Goal: Find specific page/section: Find specific page/section

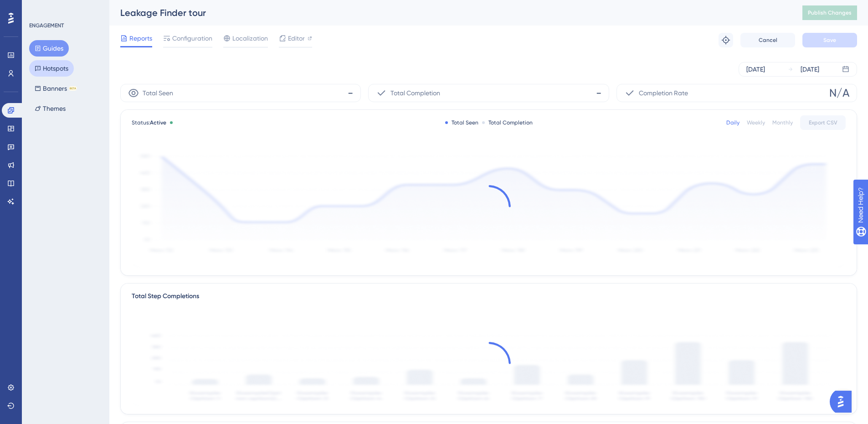
click at [47, 67] on button "Hotspots" at bounding box center [51, 68] width 45 height 16
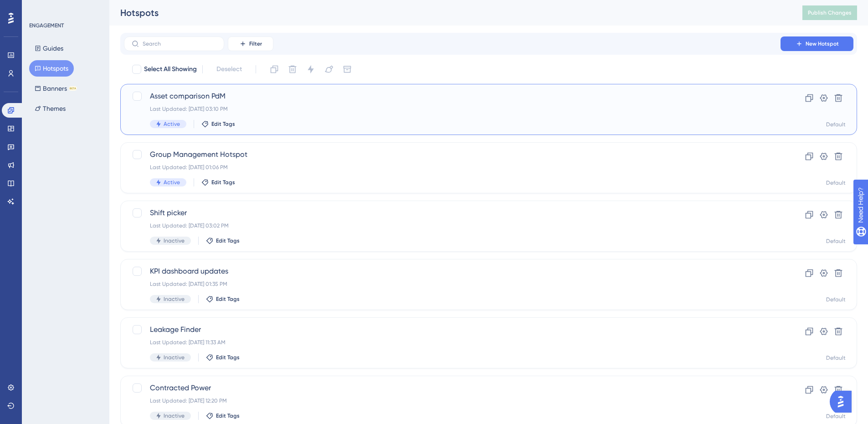
click at [280, 111] on div "Last Updated: Oct 10 2025, 03:10 PM" at bounding box center [452, 108] width 605 height 7
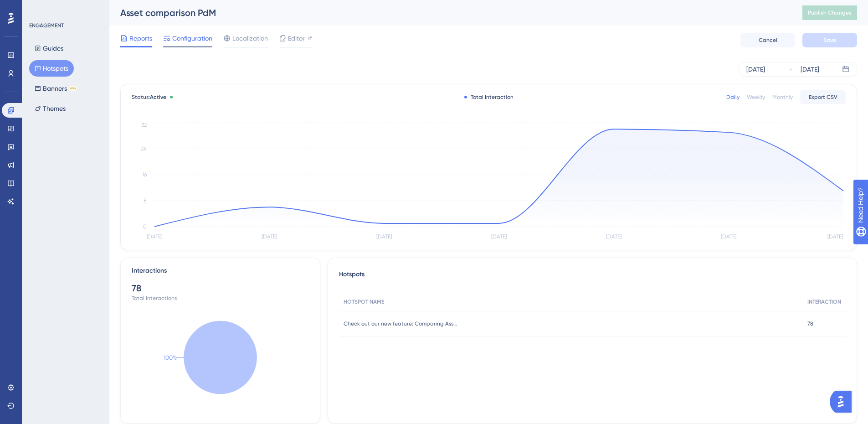
click at [191, 38] on span "Configuration" at bounding box center [192, 38] width 40 height 11
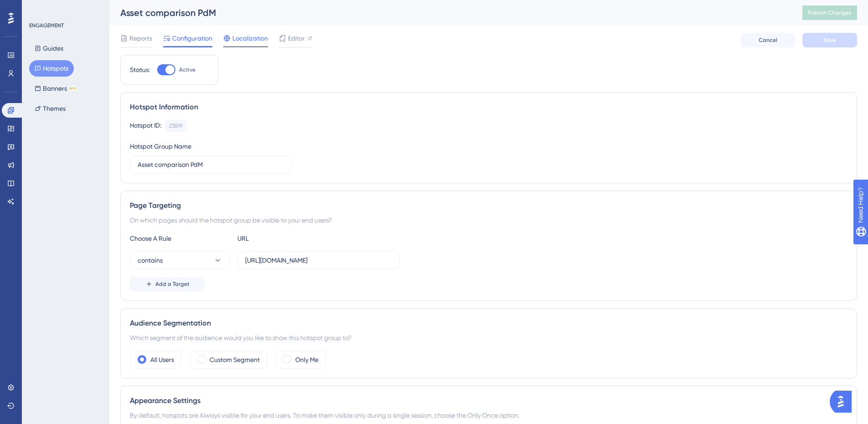
click at [246, 39] on span "Localization" at bounding box center [250, 38] width 36 height 11
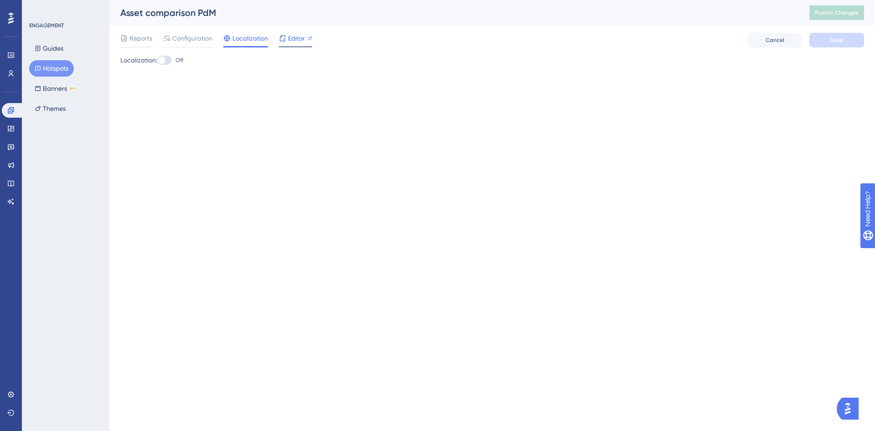
click at [285, 36] on icon at bounding box center [283, 38] width 6 height 6
click at [133, 44] on div "Reports" at bounding box center [136, 40] width 32 height 15
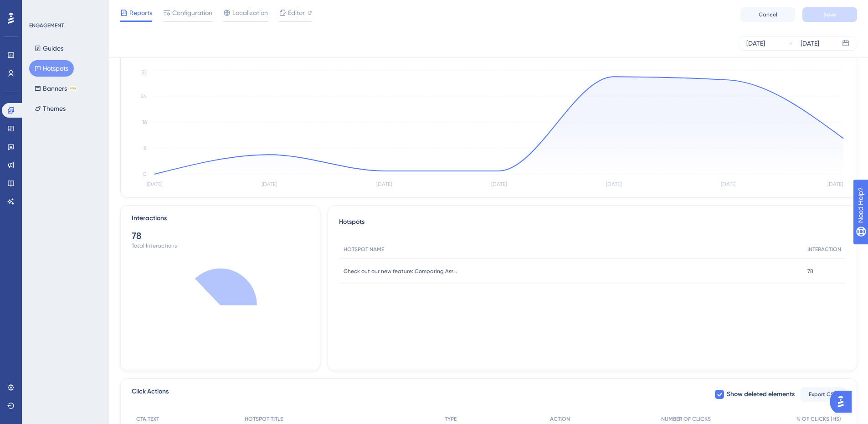
scroll to position [137, 0]
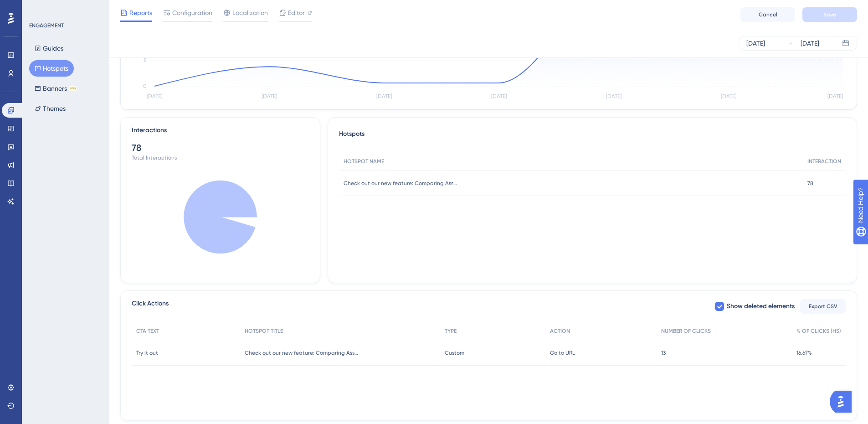
click at [410, 174] on div "Check out our new feature: Comparing Assets! 🎉This page allows you to compare t…" at bounding box center [571, 183] width 464 height 26
click at [408, 190] on div "Check out our new feature: Comparing Assets! 🎉This page allows you to compare t…" at bounding box center [571, 183] width 464 height 26
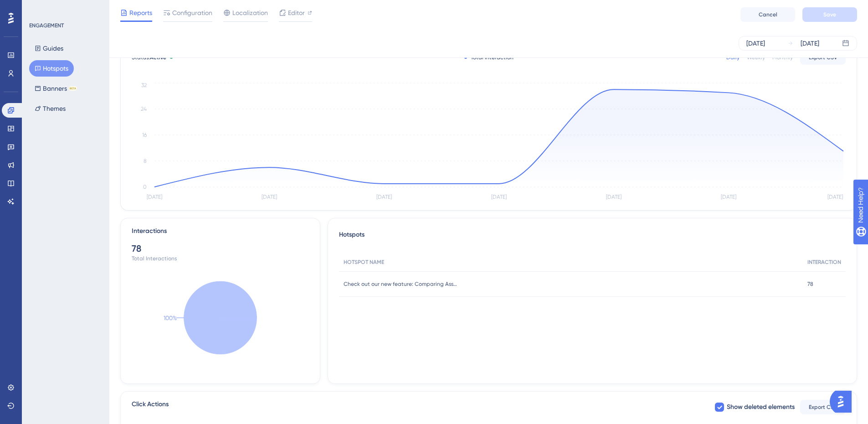
scroll to position [0, 0]
